Goal: Task Accomplishment & Management: Complete application form

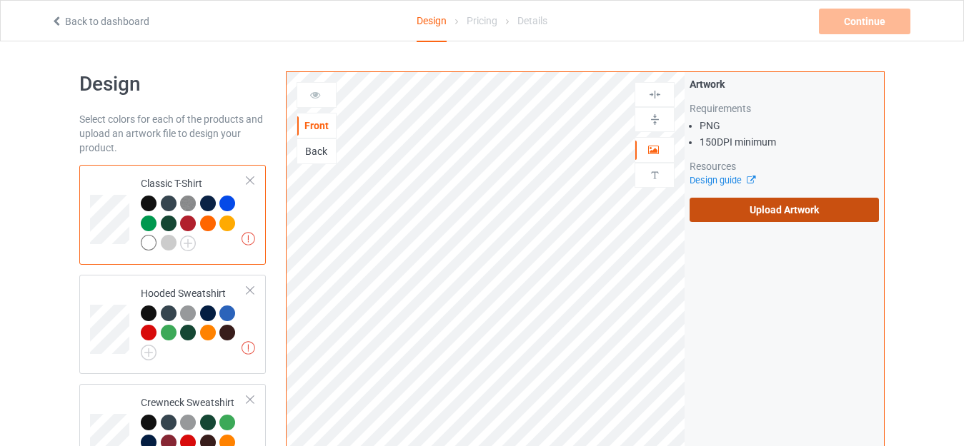
click at [736, 216] on label "Upload Artwork" at bounding box center [783, 210] width 189 height 24
click at [0, 0] on input "Upload Artwork" at bounding box center [0, 0] width 0 height 0
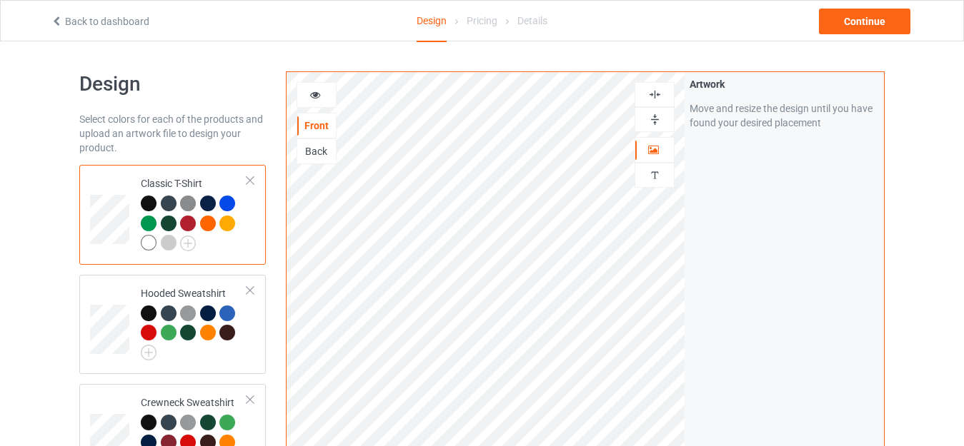
click at [658, 121] on img at bounding box center [655, 120] width 14 height 14
click at [655, 113] on img at bounding box center [655, 120] width 14 height 14
click at [654, 96] on img at bounding box center [655, 95] width 14 height 14
click at [657, 122] on img at bounding box center [655, 120] width 14 height 14
click at [656, 97] on img at bounding box center [655, 95] width 14 height 14
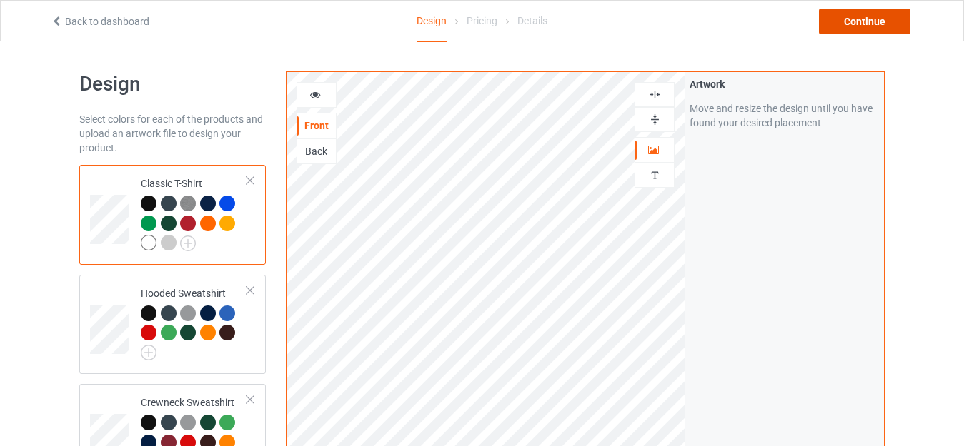
click at [858, 19] on div "Continue" at bounding box center [864, 22] width 91 height 26
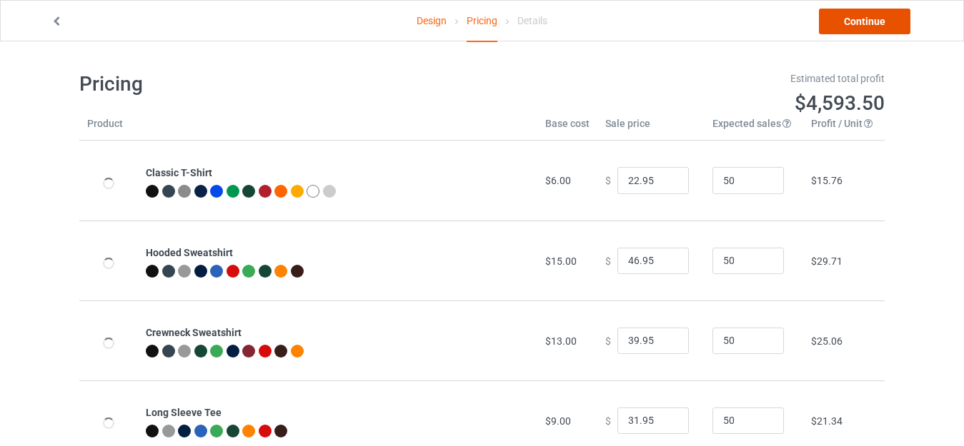
click at [867, 22] on link "Continue" at bounding box center [864, 22] width 91 height 26
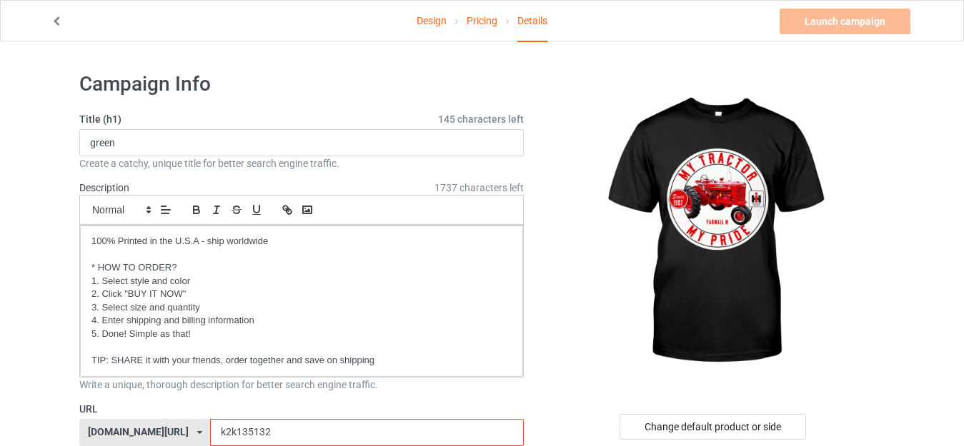
scroll to position [143, 0]
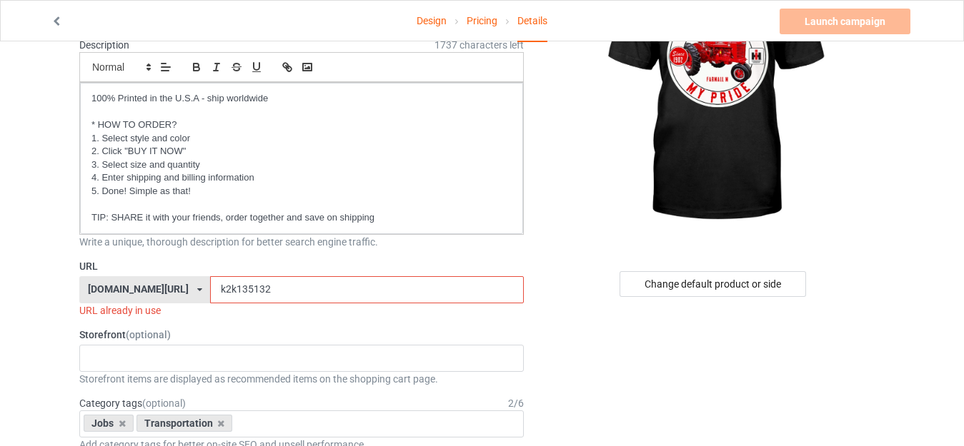
click at [236, 290] on input "k2k135132" at bounding box center [366, 289] width 313 height 27
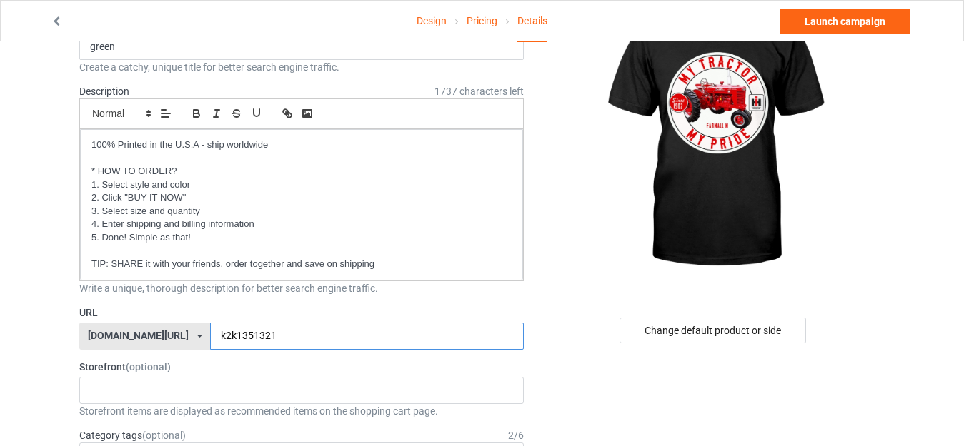
scroll to position [71, 0]
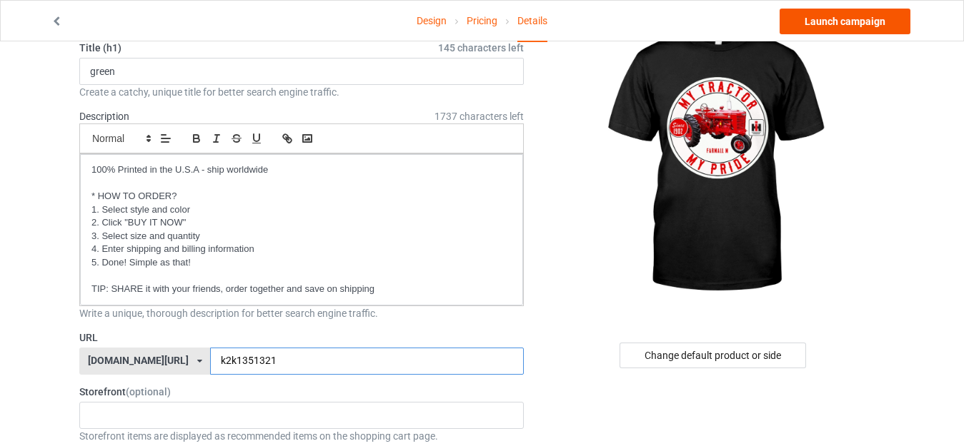
type input "k2k1351321"
click at [835, 21] on link "Launch campaign" at bounding box center [844, 22] width 131 height 26
